Goal: Task Accomplishment & Management: Manage account settings

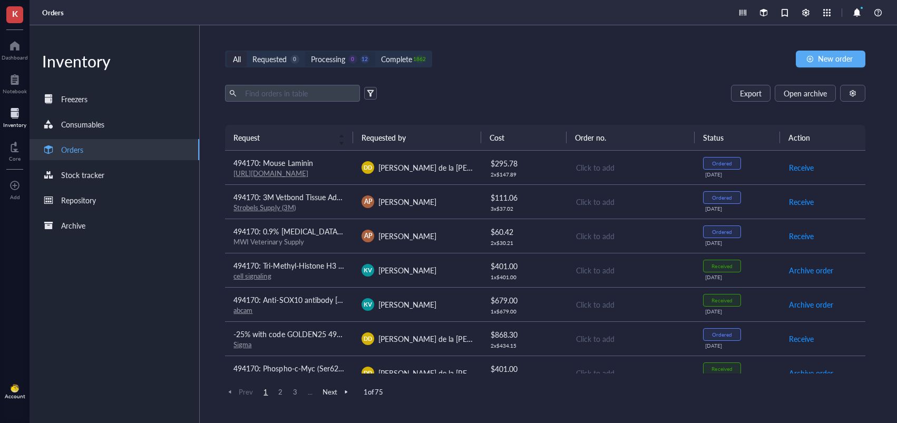
click at [358, 61] on div "Processing 0 12" at bounding box center [340, 59] width 59 height 12
click at [305, 52] on input "Processing 0 12" at bounding box center [305, 52] width 0 height 0
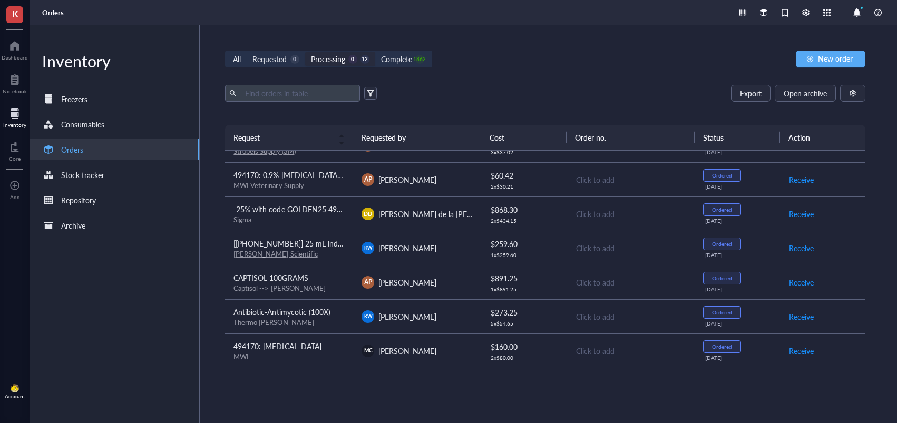
scroll to position [52, 0]
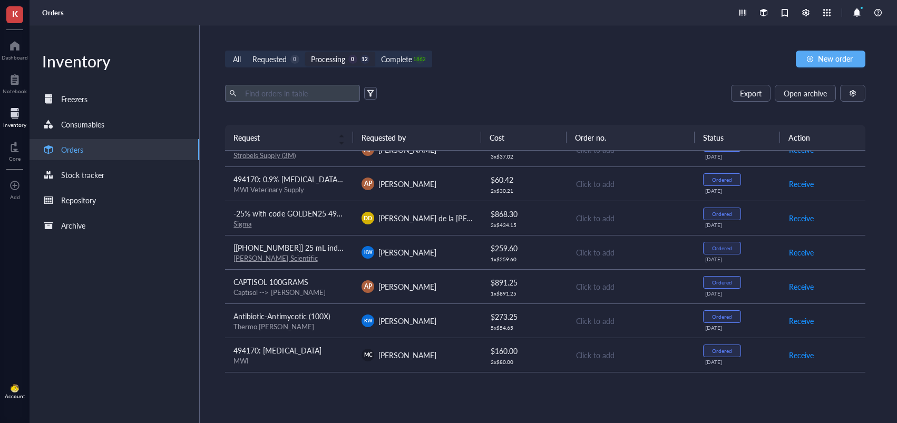
click at [421, 236] on td "[PERSON_NAME]" at bounding box center [417, 252] width 128 height 34
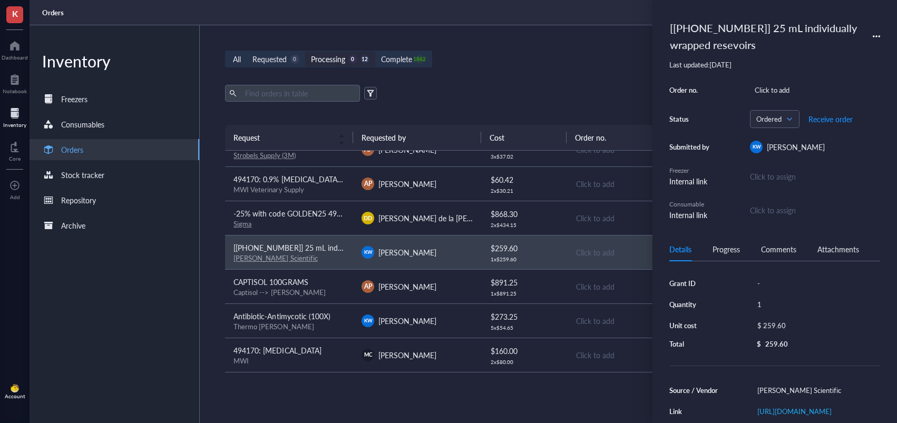
click at [424, 208] on td "[PERSON_NAME] de la [PERSON_NAME]" at bounding box center [417, 218] width 128 height 34
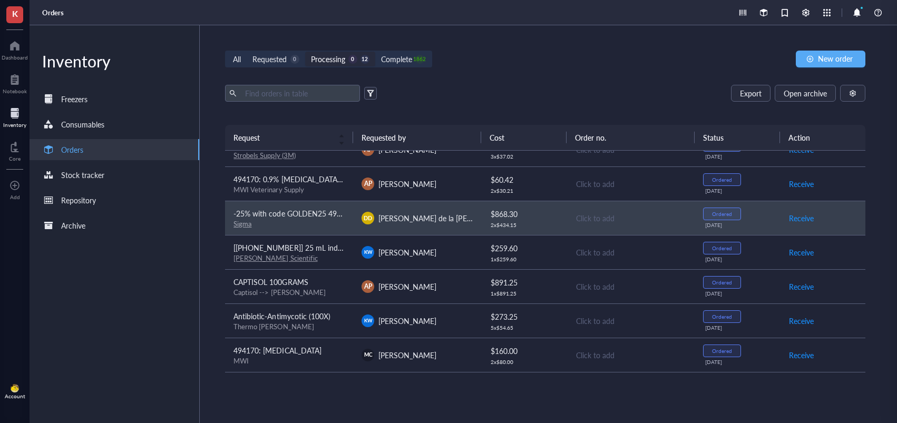
scroll to position [55, 0]
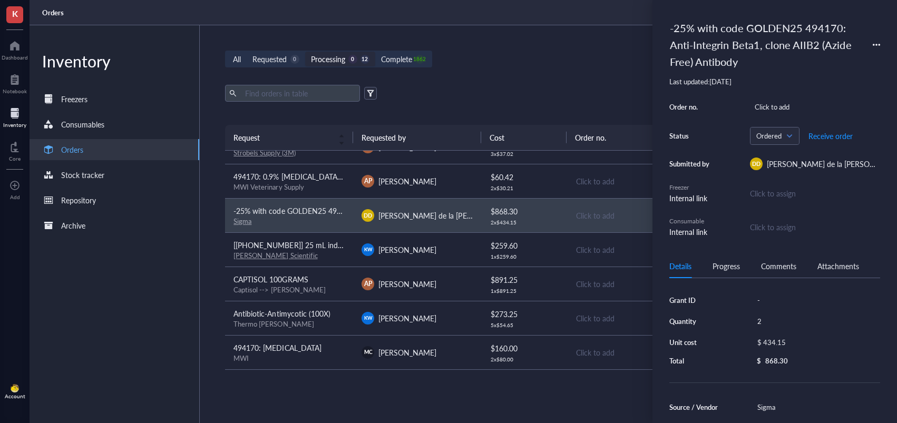
click at [427, 199] on td "[PERSON_NAME] de la [PERSON_NAME]" at bounding box center [417, 215] width 128 height 34
click at [439, 171] on td "AP [PERSON_NAME]" at bounding box center [417, 181] width 128 height 34
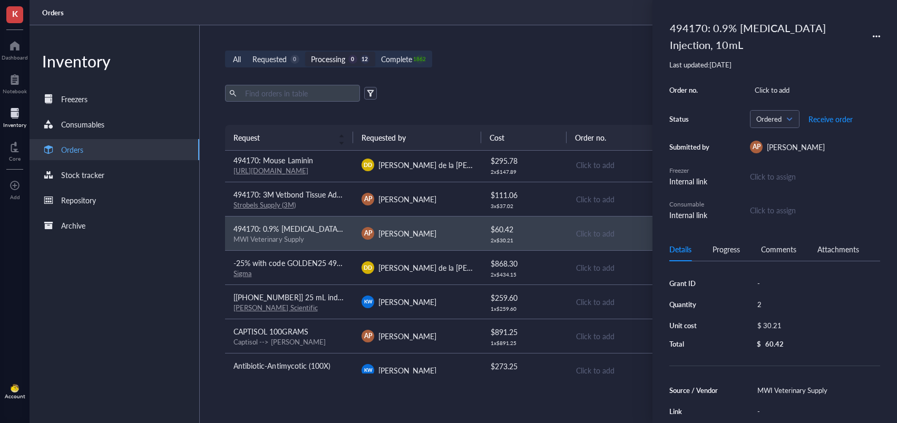
scroll to position [0, 0]
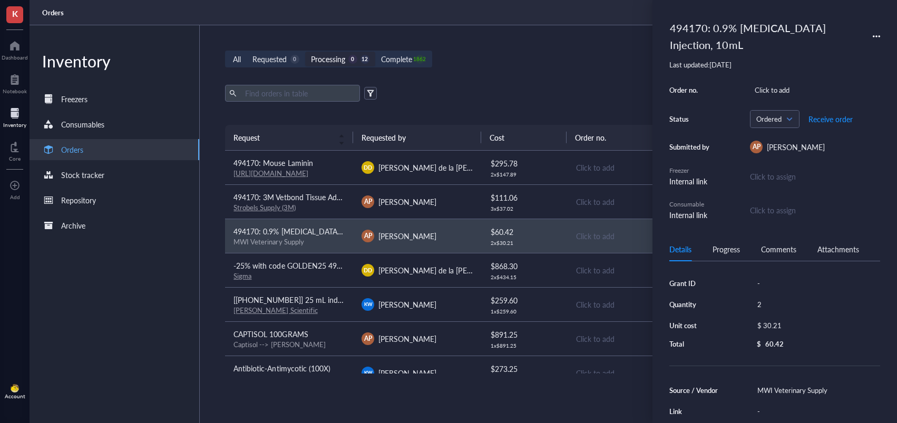
click at [444, 199] on div "AP [PERSON_NAME]" at bounding box center [417, 202] width 111 height 13
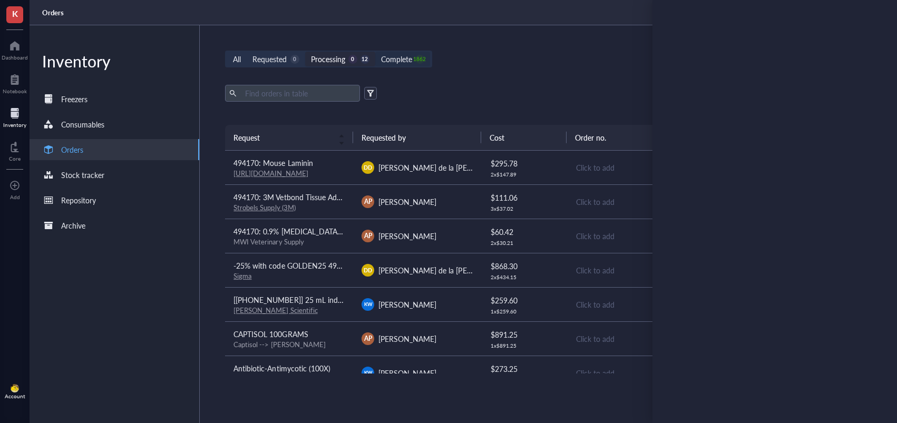
click at [397, 57] on div "Complete" at bounding box center [396, 59] width 31 height 12
click at [375, 52] on input "Complete 1862" at bounding box center [375, 52] width 0 height 0
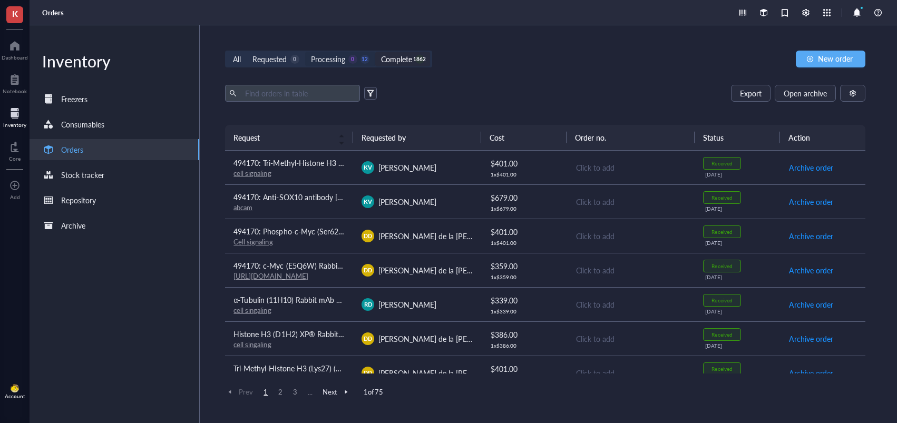
drag, startPoint x: 339, startPoint y: 55, endPoint x: 346, endPoint y: 59, distance: 7.8
click at [339, 55] on div "Processing" at bounding box center [328, 59] width 34 height 12
click at [305, 52] on input "Processing 0 12" at bounding box center [305, 52] width 0 height 0
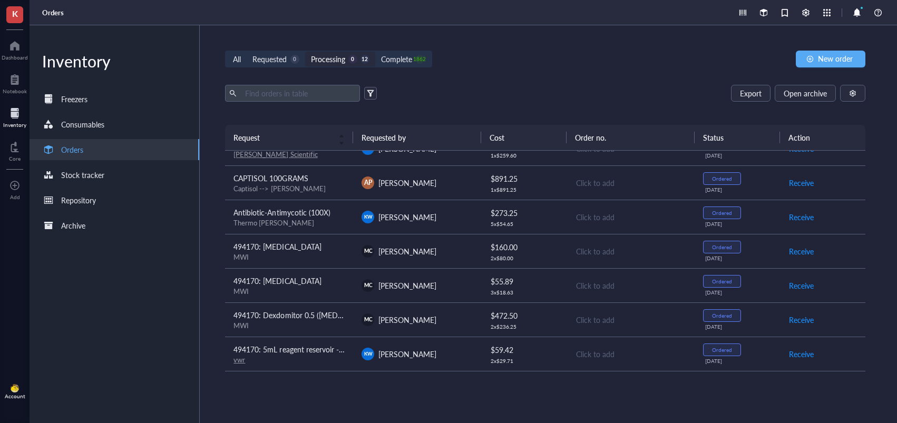
scroll to position [188, 0]
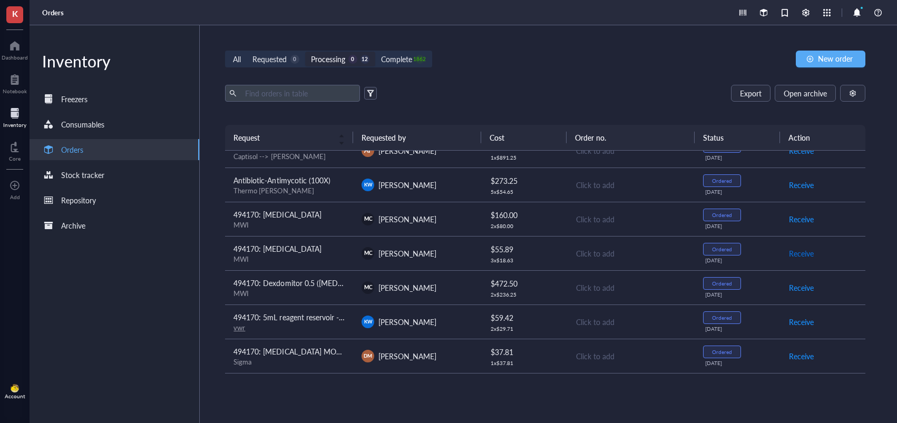
click at [801, 256] on span "Receive" at bounding box center [801, 254] width 25 height 12
click at [797, 254] on span "Receive" at bounding box center [801, 254] width 25 height 12
click at [796, 290] on span "Receive" at bounding box center [801, 288] width 25 height 12
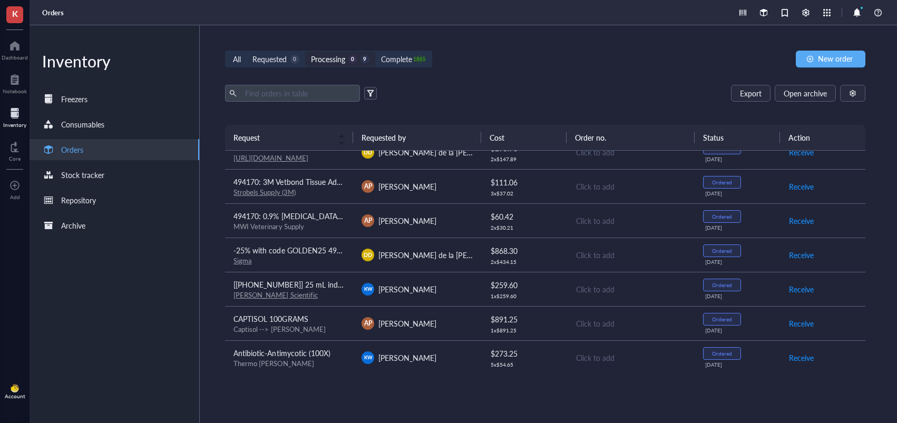
scroll to position [0, 0]
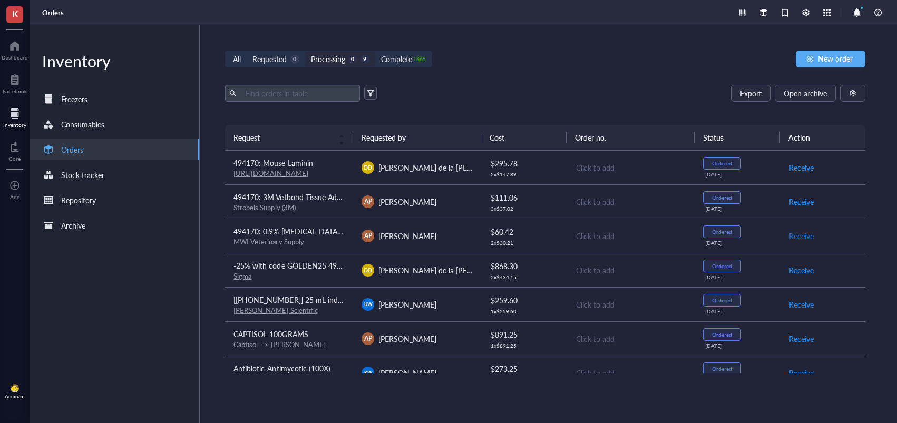
click at [799, 234] on span "Receive" at bounding box center [801, 236] width 25 height 12
